Goal: Task Accomplishment & Management: Manage account settings

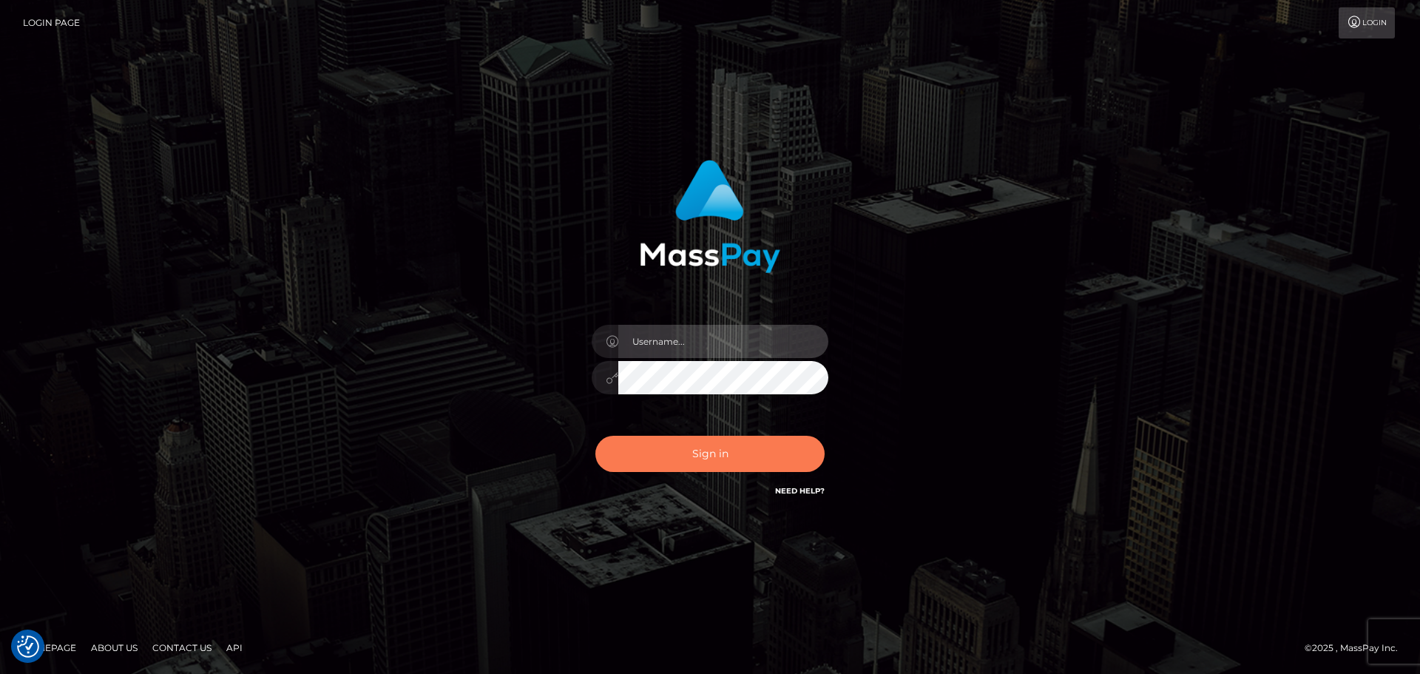
type input "Bedis"
click at [684, 456] on button "Sign in" at bounding box center [710, 454] width 229 height 36
type input "Bedis"
click at [704, 465] on button "Sign in" at bounding box center [710, 454] width 229 height 36
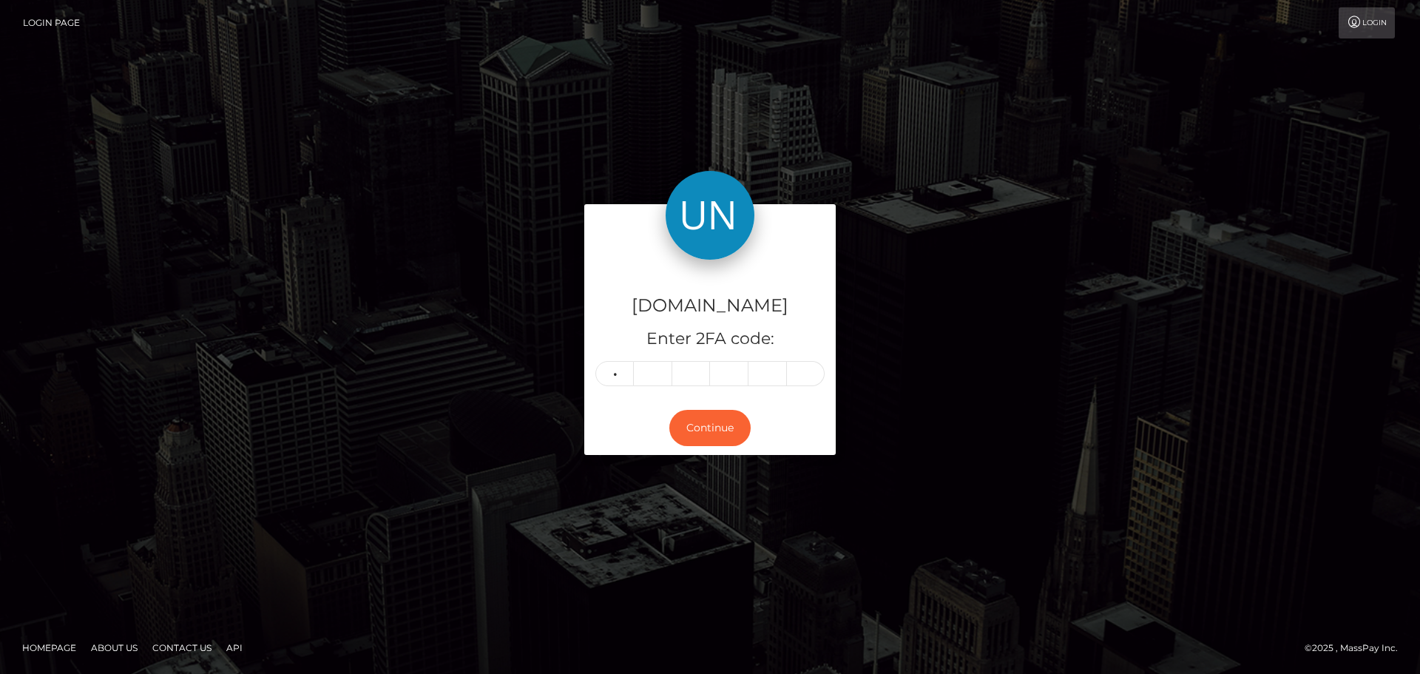
type input "9"
type input "2"
type input "5"
type input "4"
type input "1"
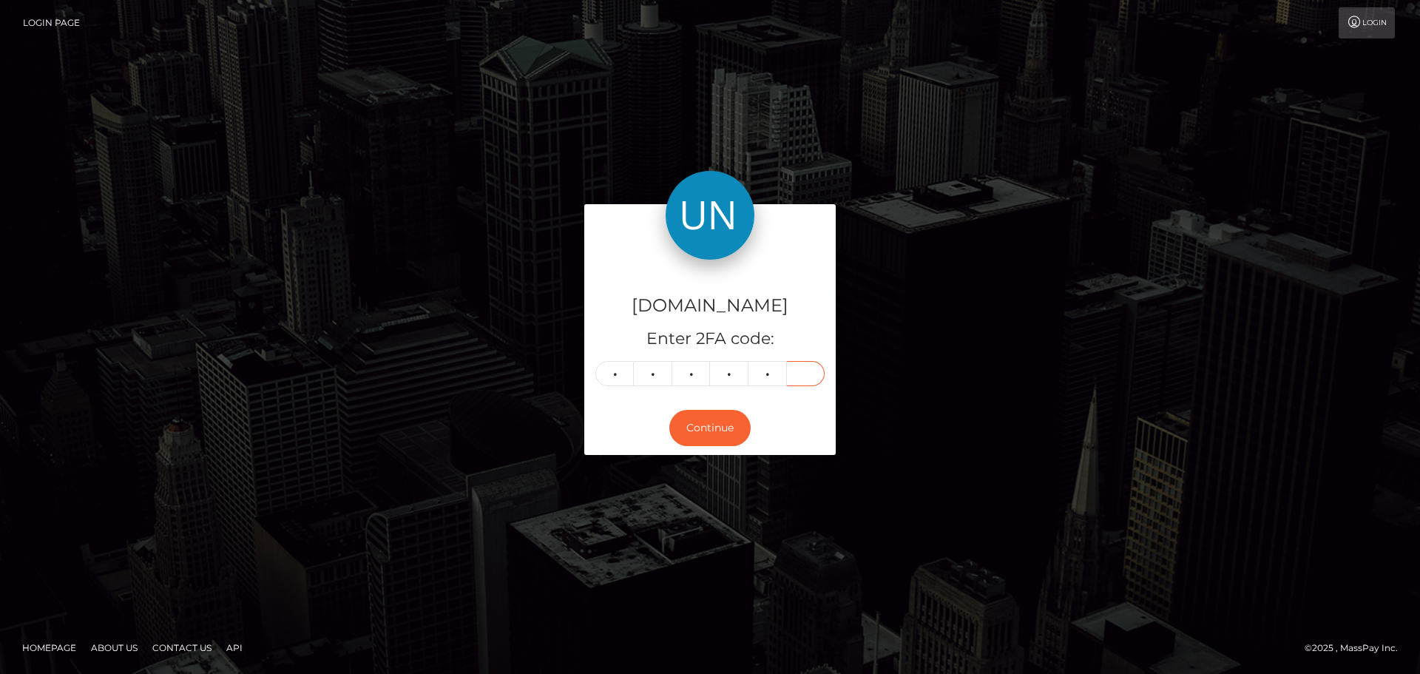
type input "7"
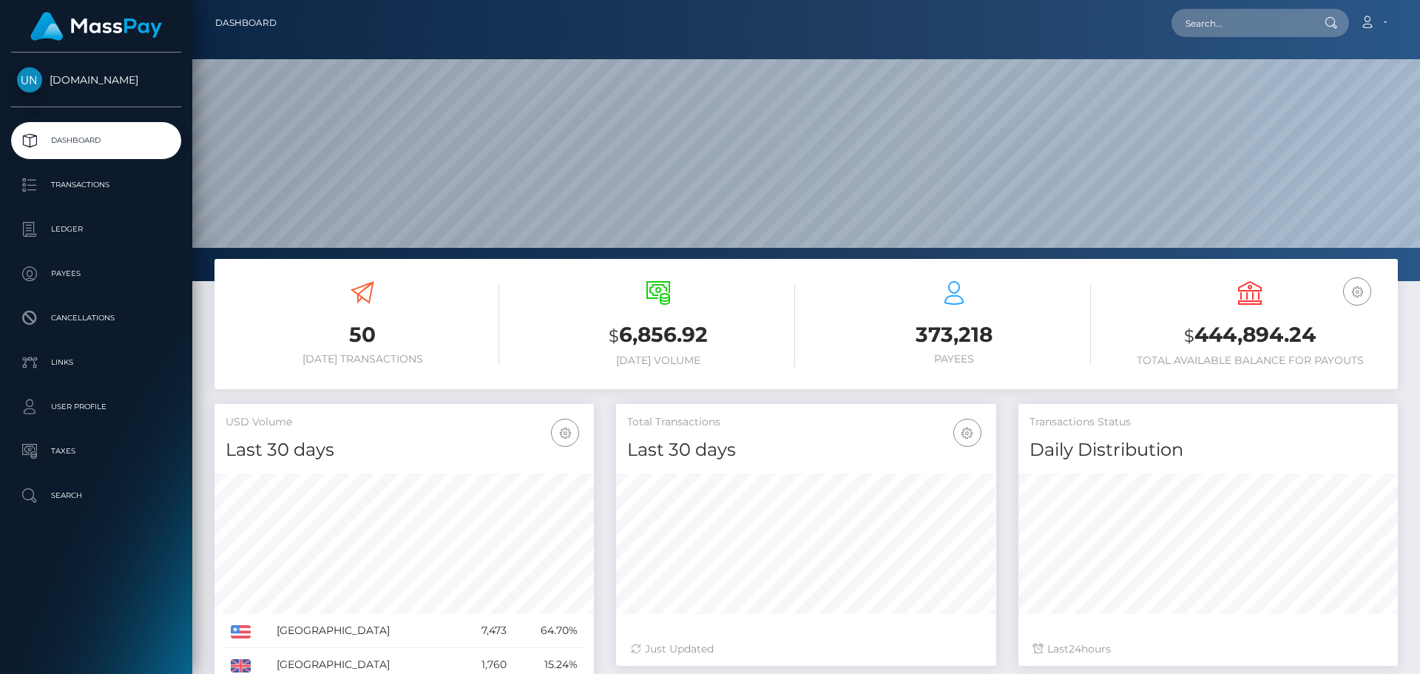
scroll to position [263, 380]
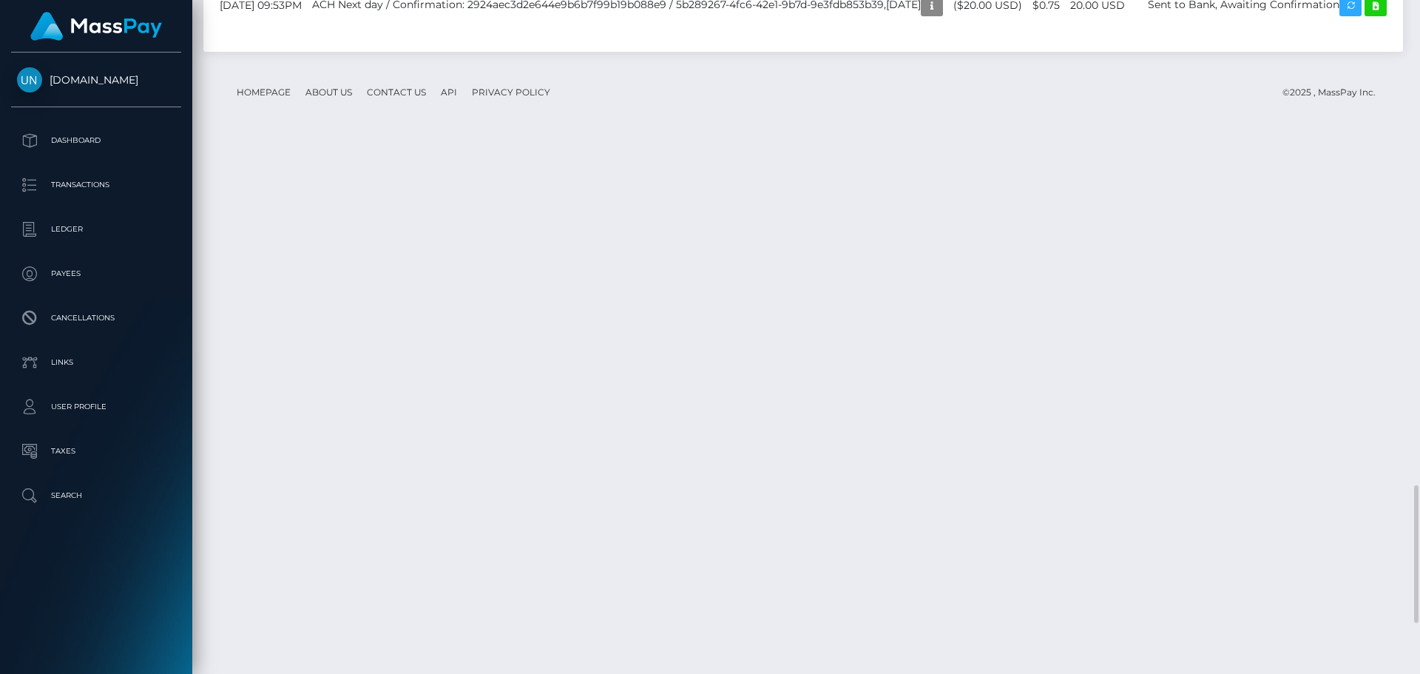
scroll to position [2614, 0]
